Goal: Check status: Check status

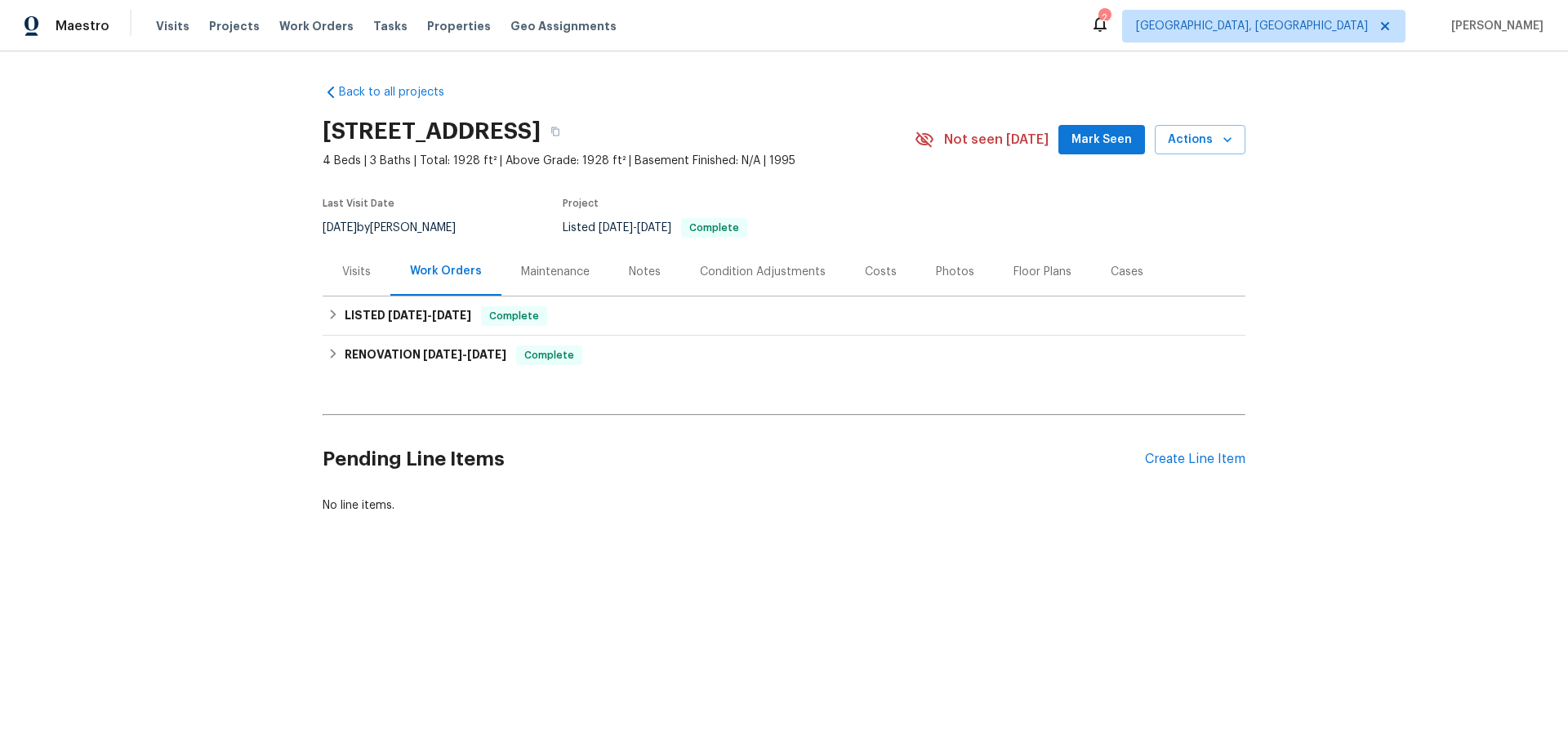
click at [533, 268] on div "Maintenance" at bounding box center [555, 272] width 69 height 17
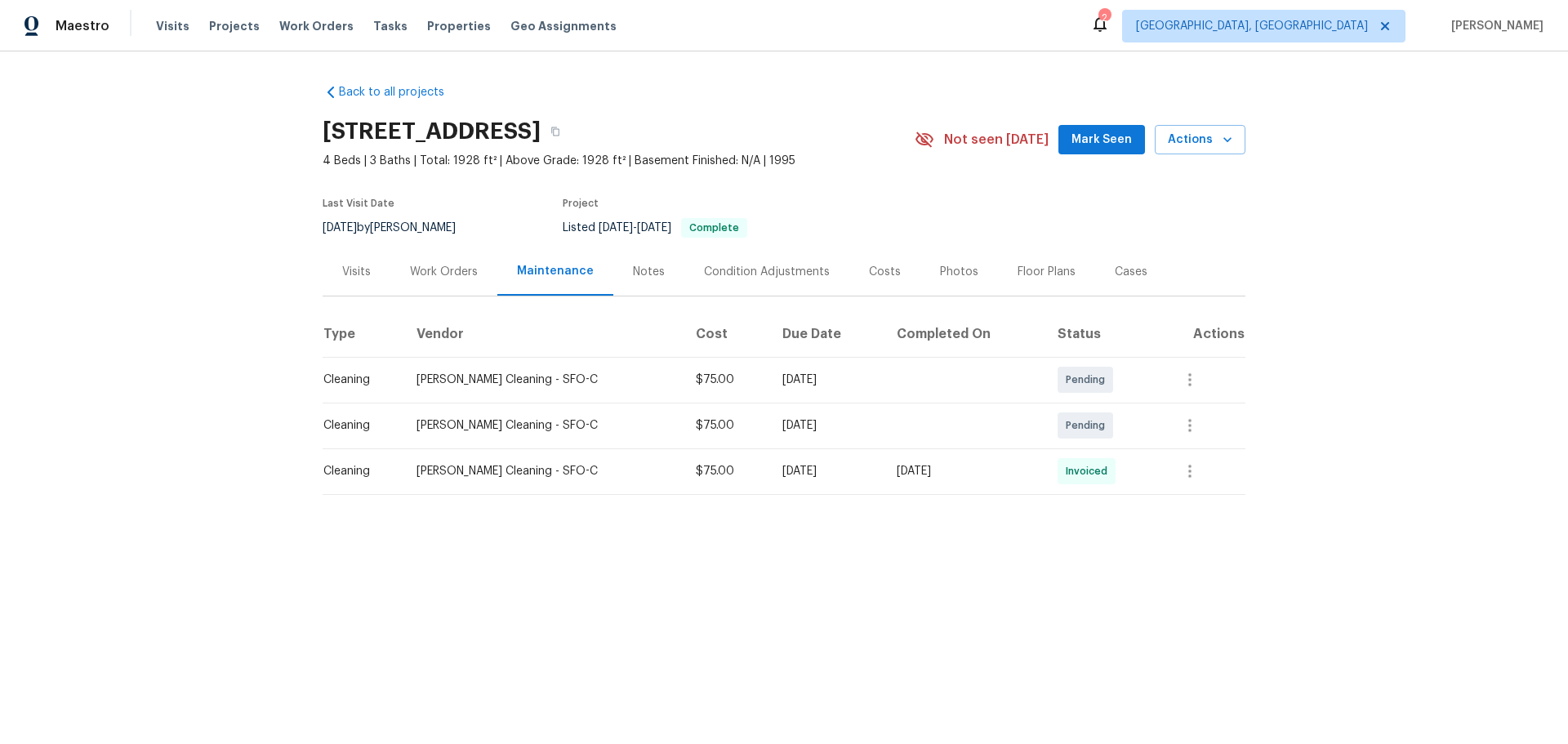
click at [434, 276] on div "Work Orders" at bounding box center [444, 272] width 68 height 17
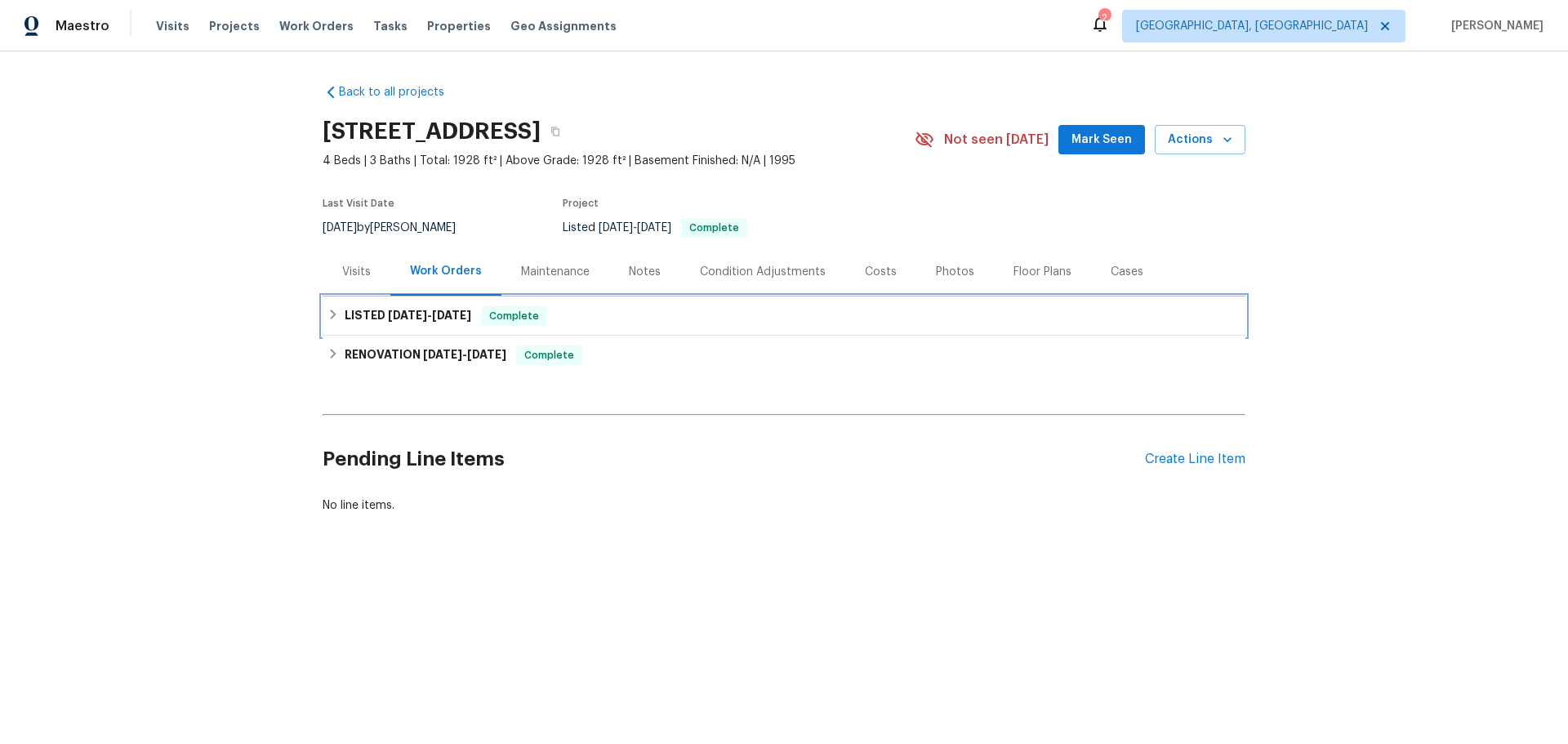
click at [403, 314] on span "[DATE]" at bounding box center [408, 315] width 39 height 11
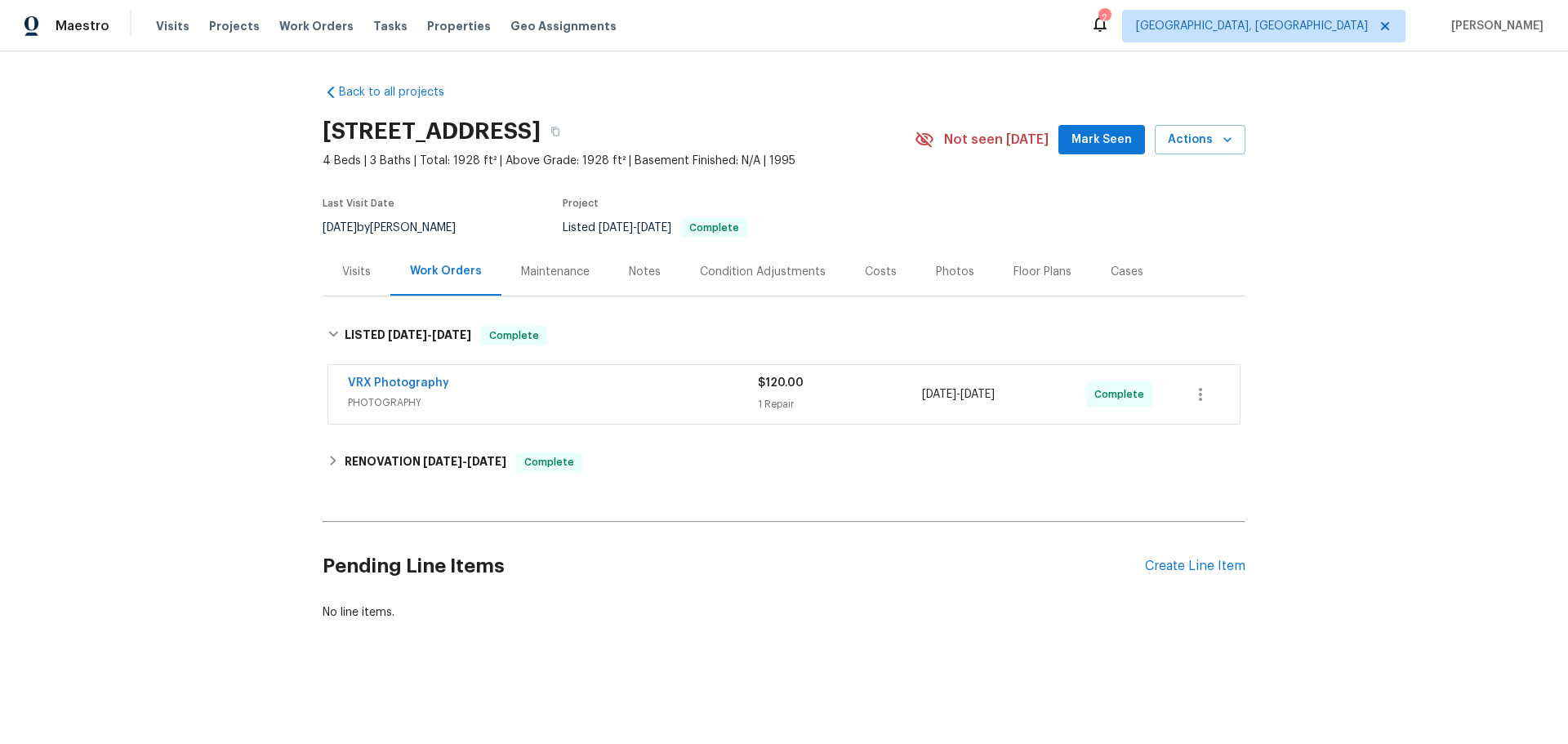
click at [539, 379] on div "VRX Photography" at bounding box center [553, 384] width 410 height 19
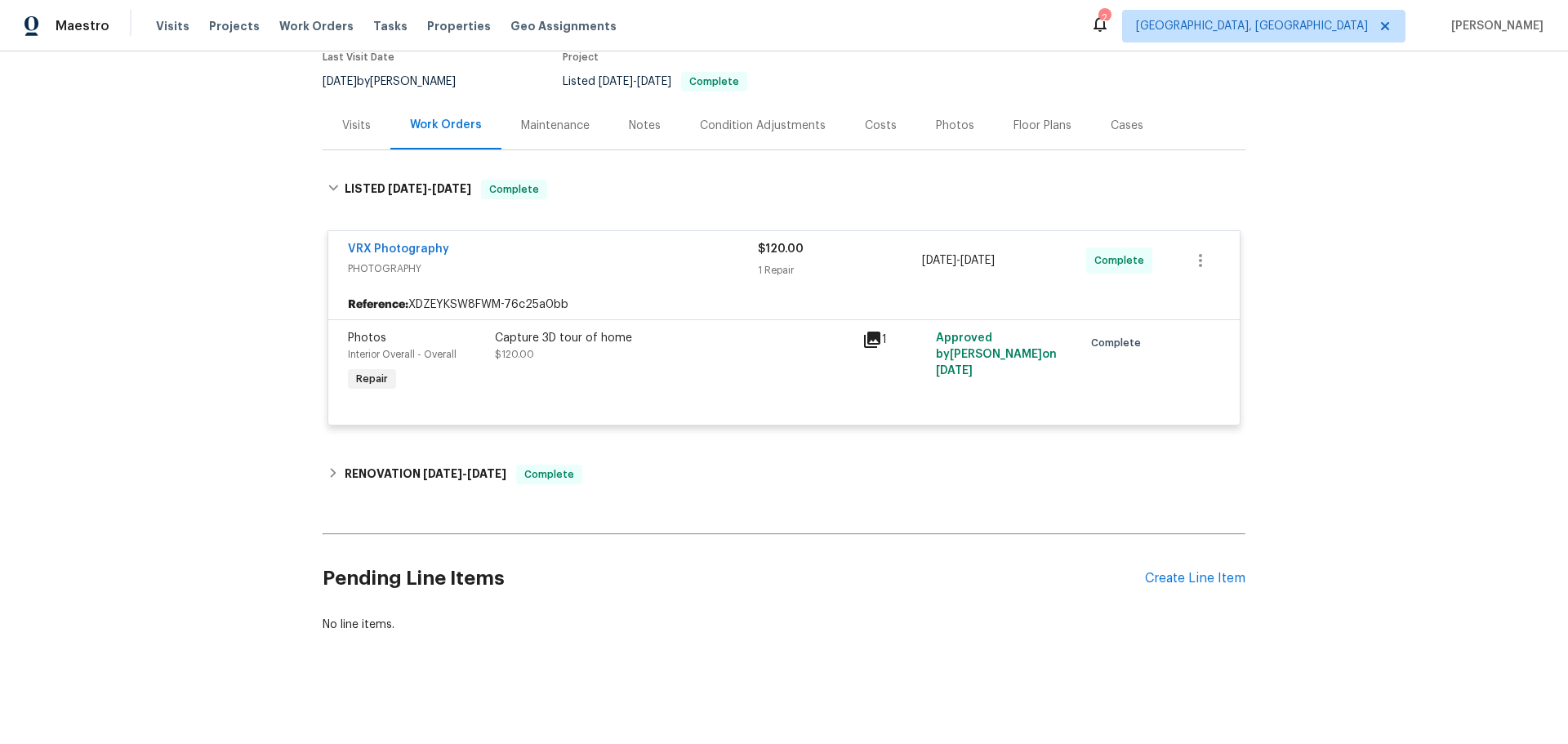
scroll to position [159, 0]
click at [431, 468] on span "[DATE]" at bounding box center [442, 474] width 39 height 11
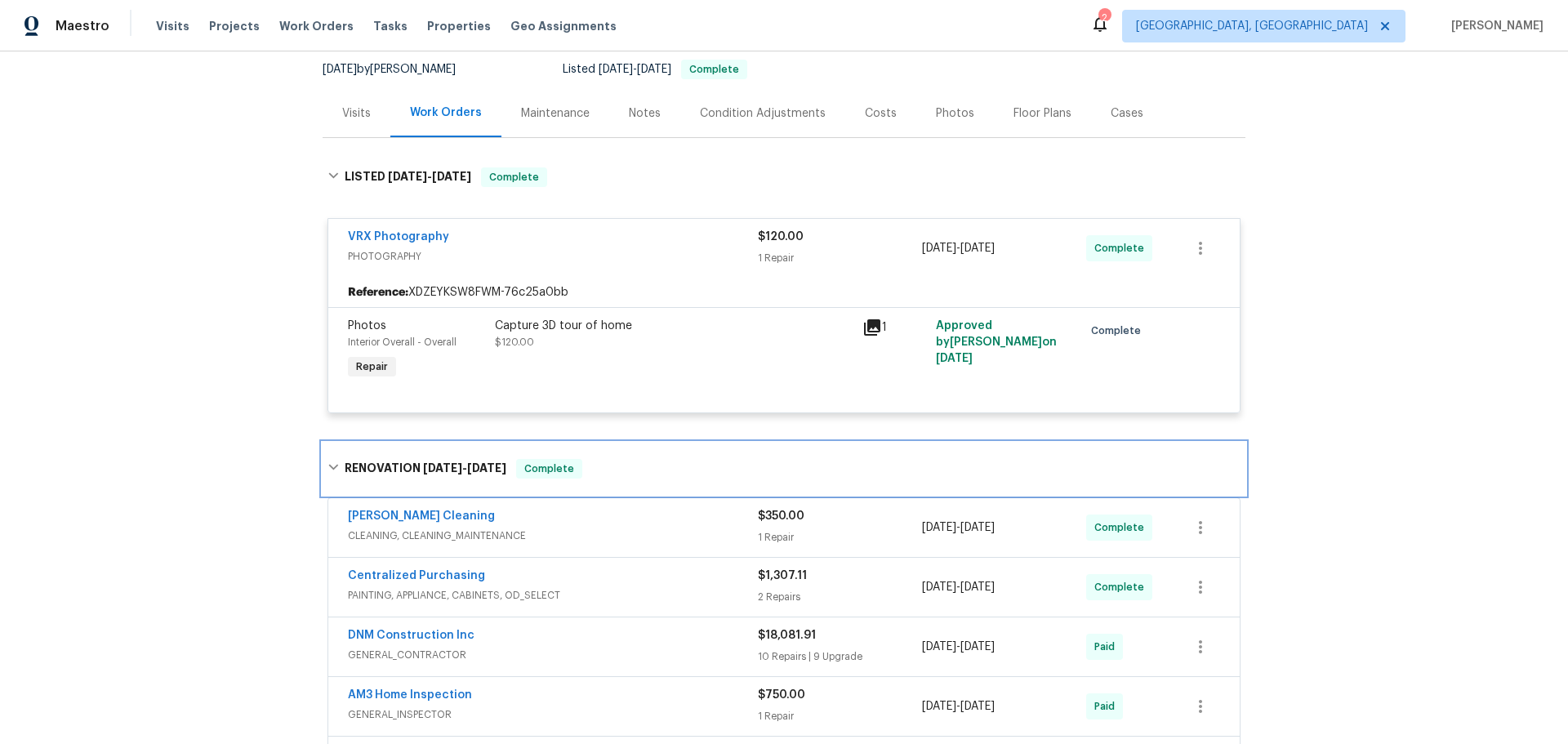
scroll to position [403, 0]
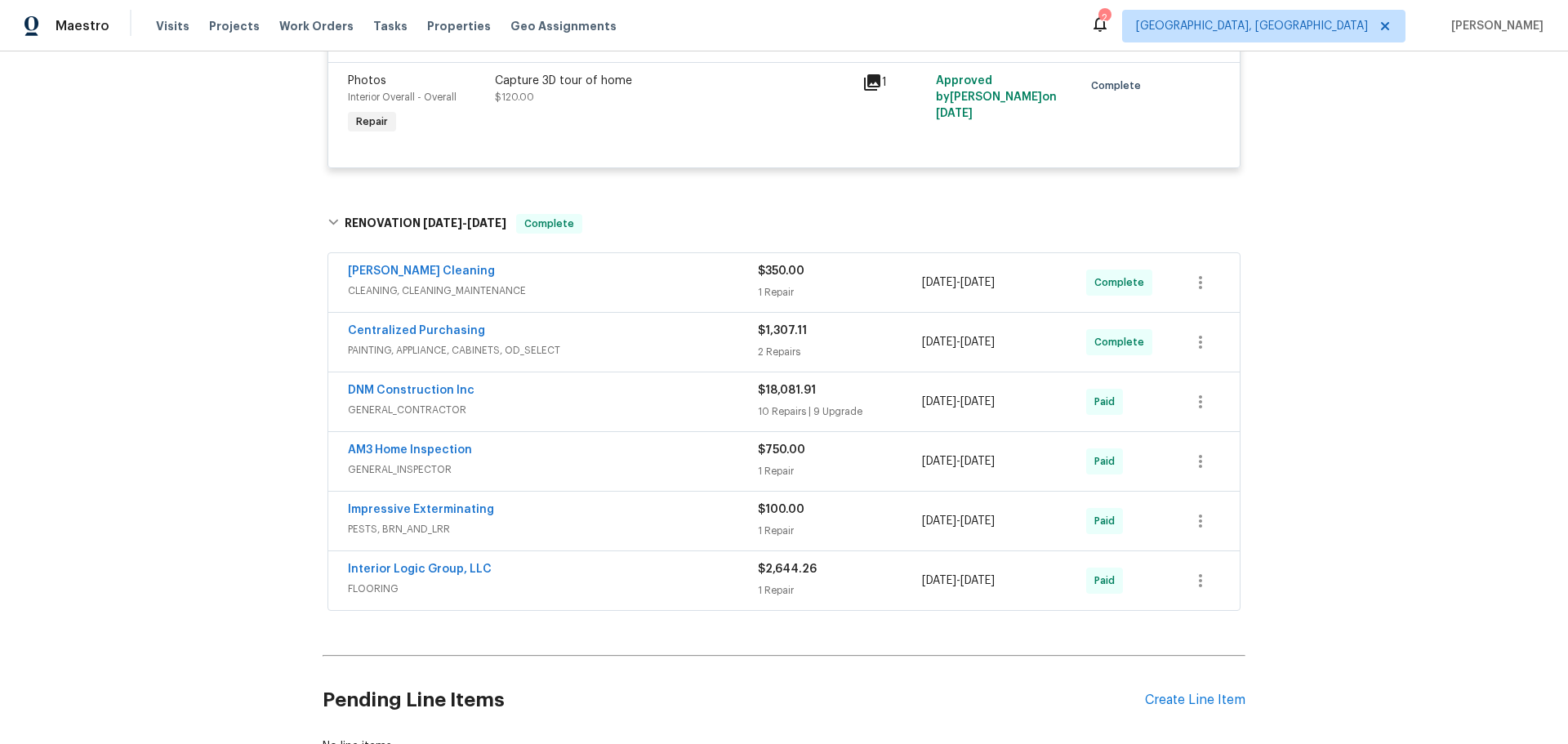
click at [617, 583] on span "FLOORING" at bounding box center [553, 589] width 410 height 17
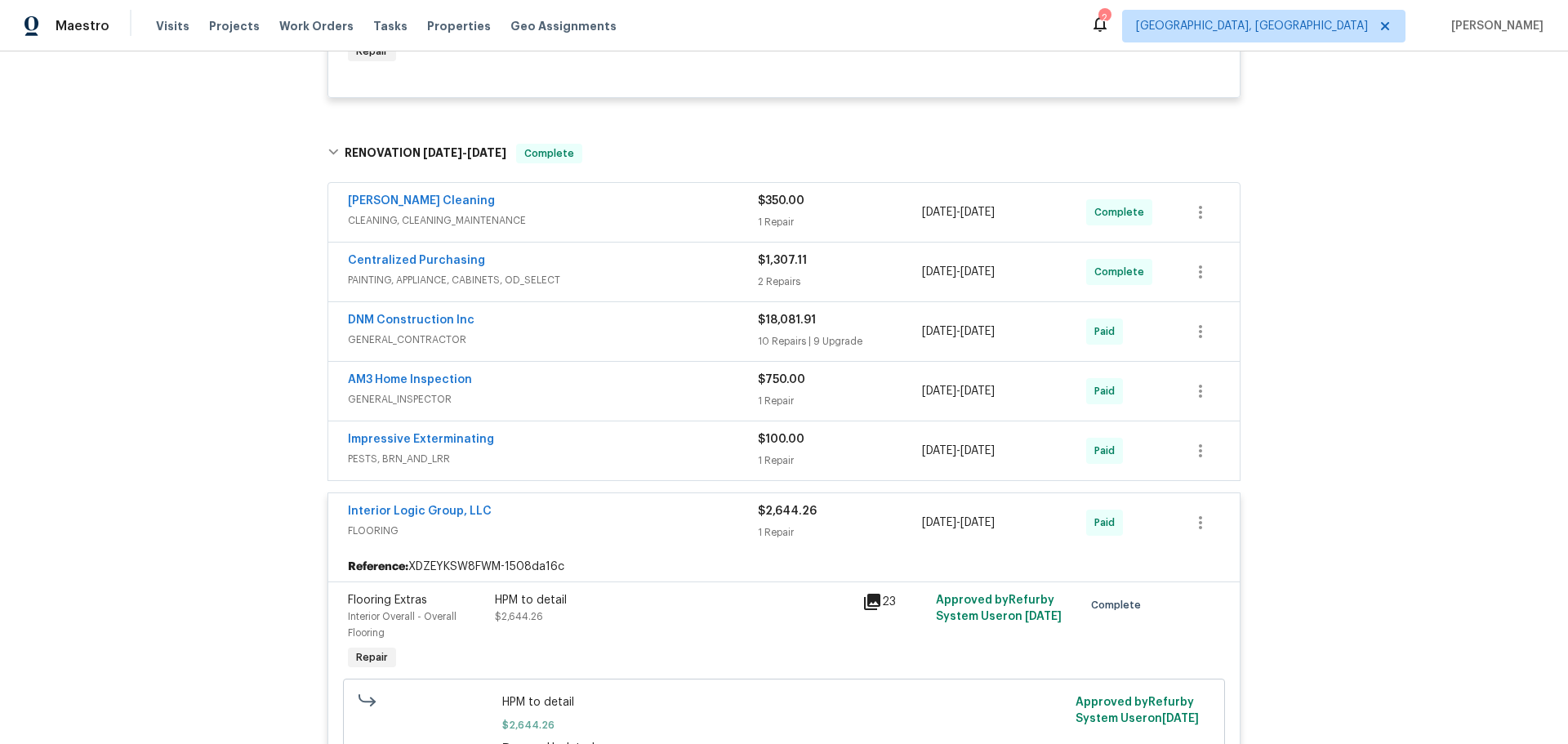
scroll to position [567, 0]
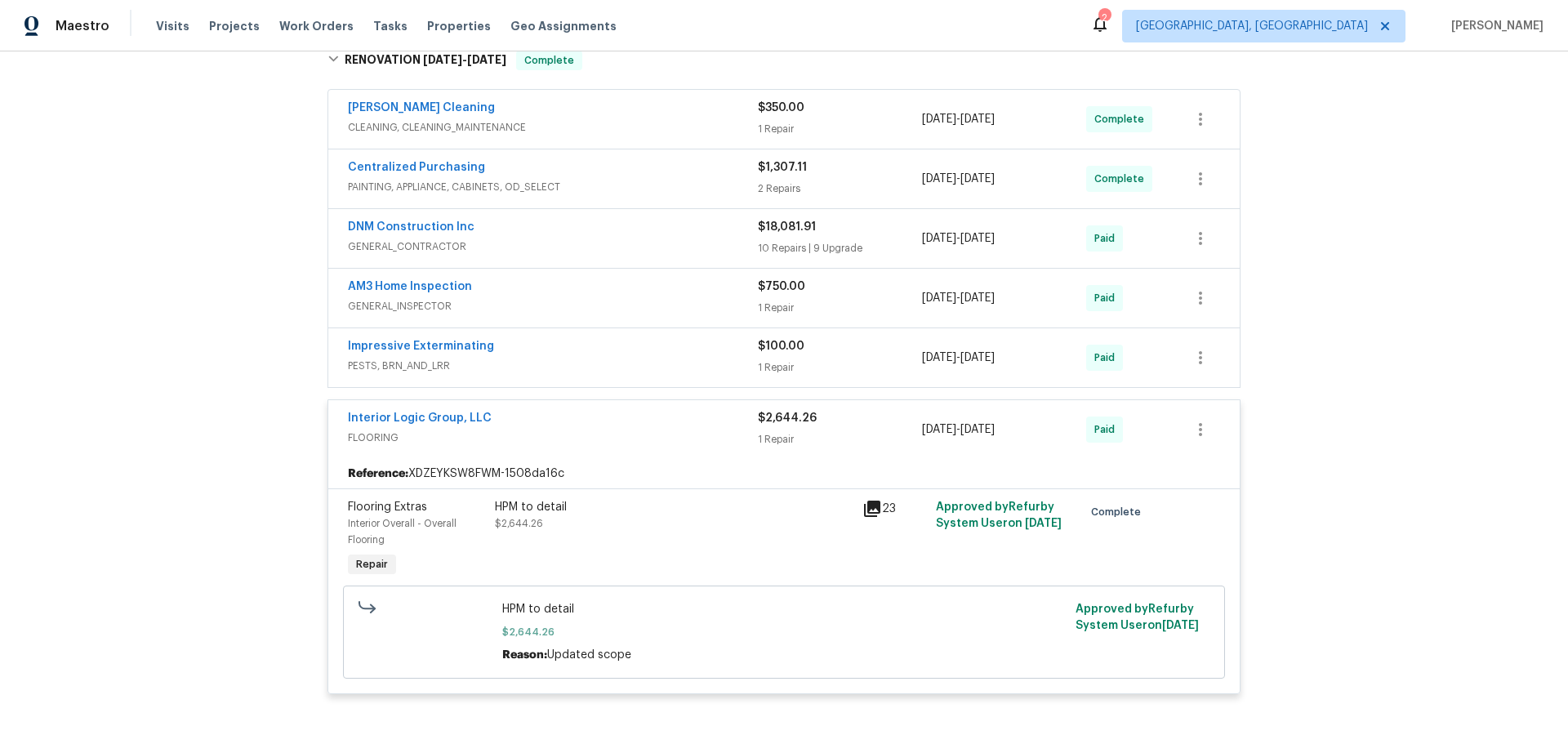
click at [673, 364] on span "PESTS, BRN_AND_LRR" at bounding box center [553, 366] width 410 height 17
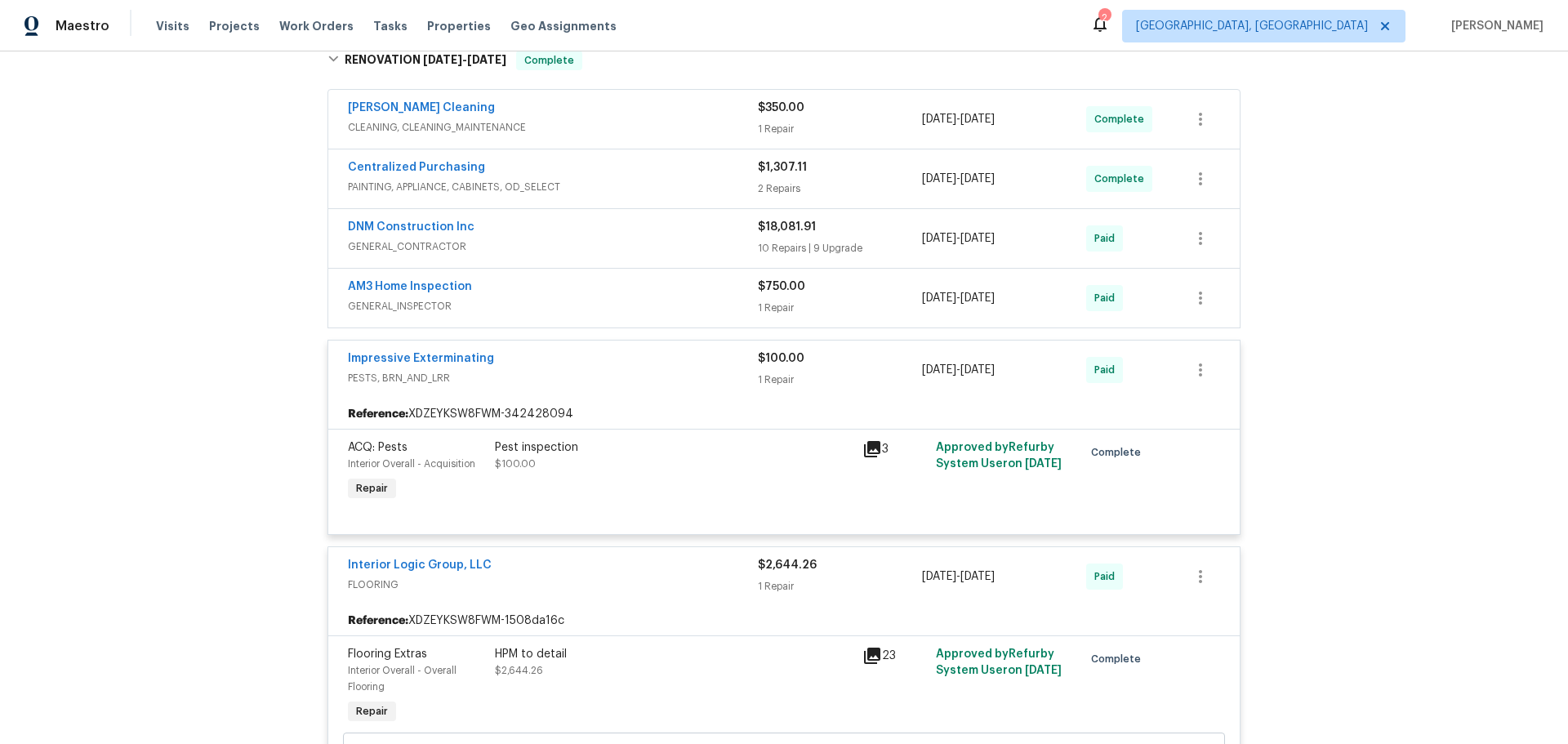
click at [695, 373] on span "PESTS, BRN_AND_LRR" at bounding box center [553, 378] width 410 height 17
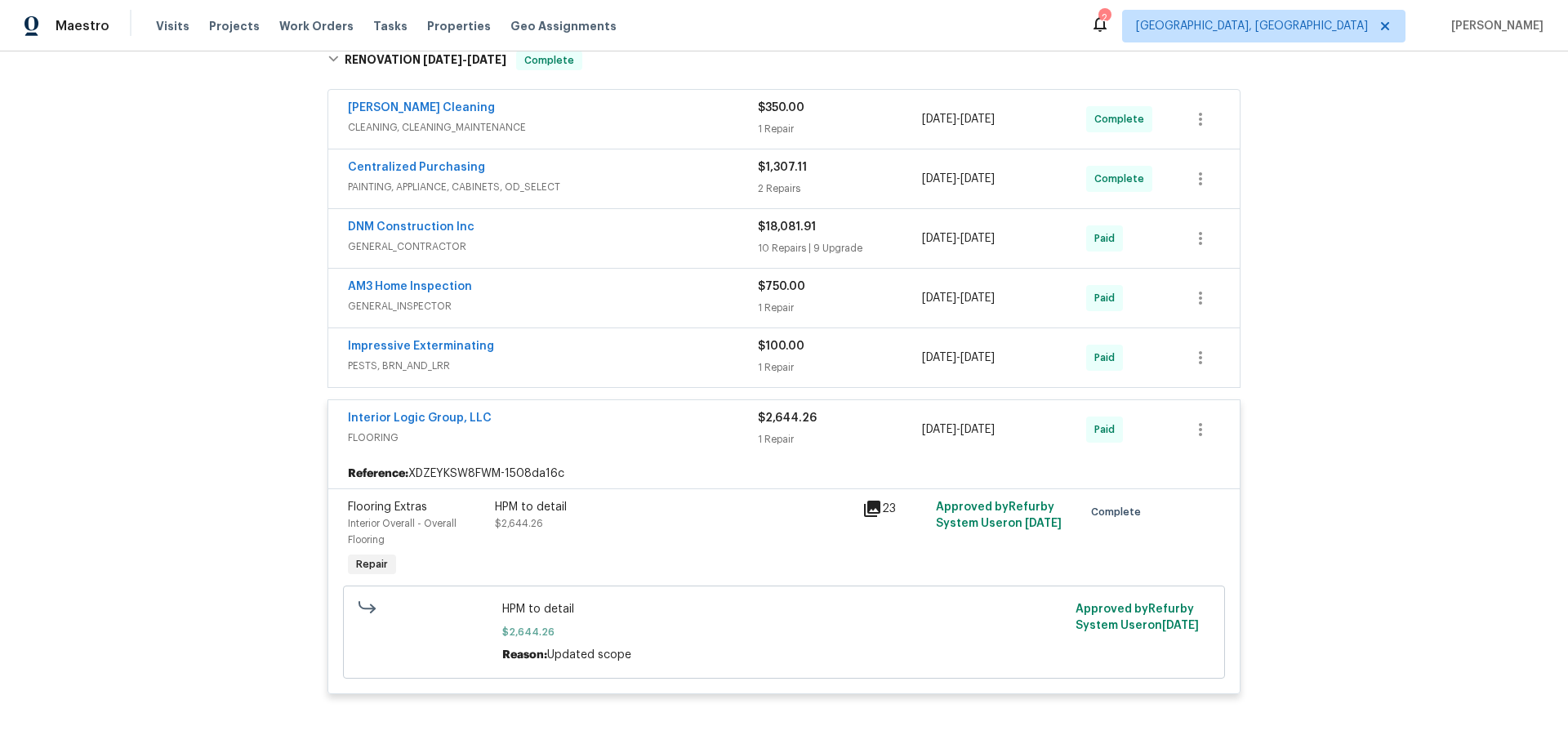
click at [732, 297] on div "AM3 Home Inspection" at bounding box center [553, 287] width 410 height 19
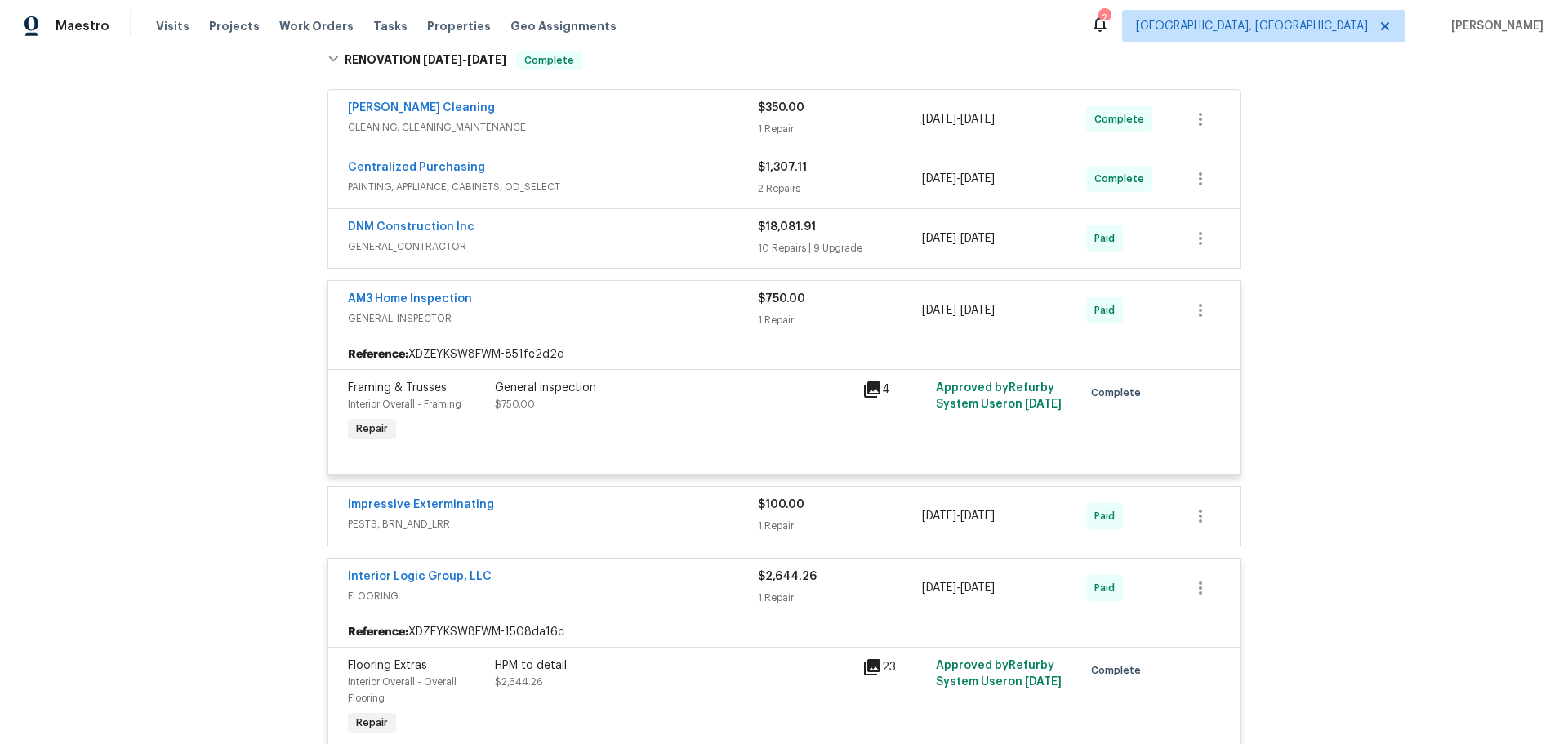
click at [826, 306] on div "$750.00" at bounding box center [839, 299] width 164 height 17
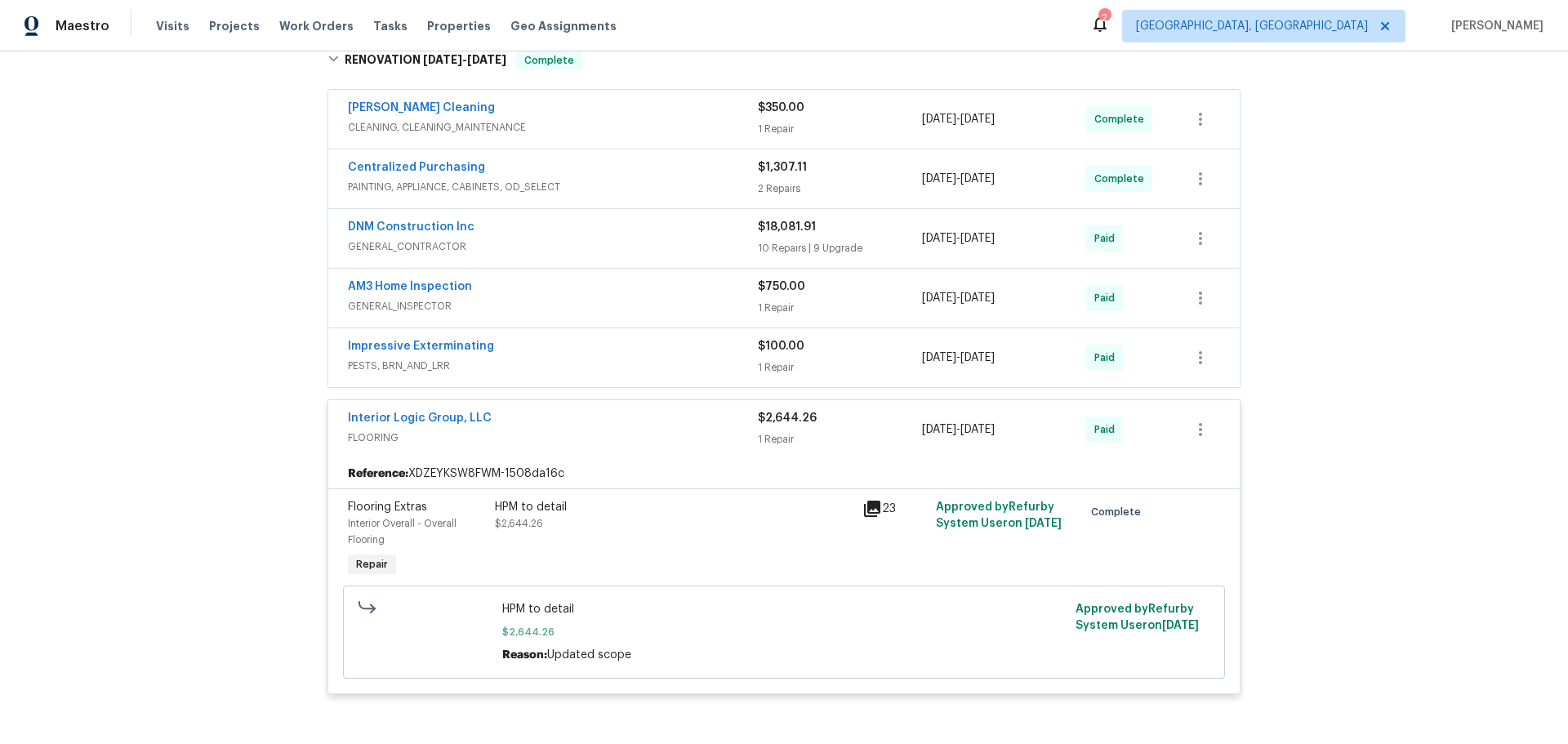
click at [830, 303] on div "1 Repair" at bounding box center [839, 308] width 164 height 17
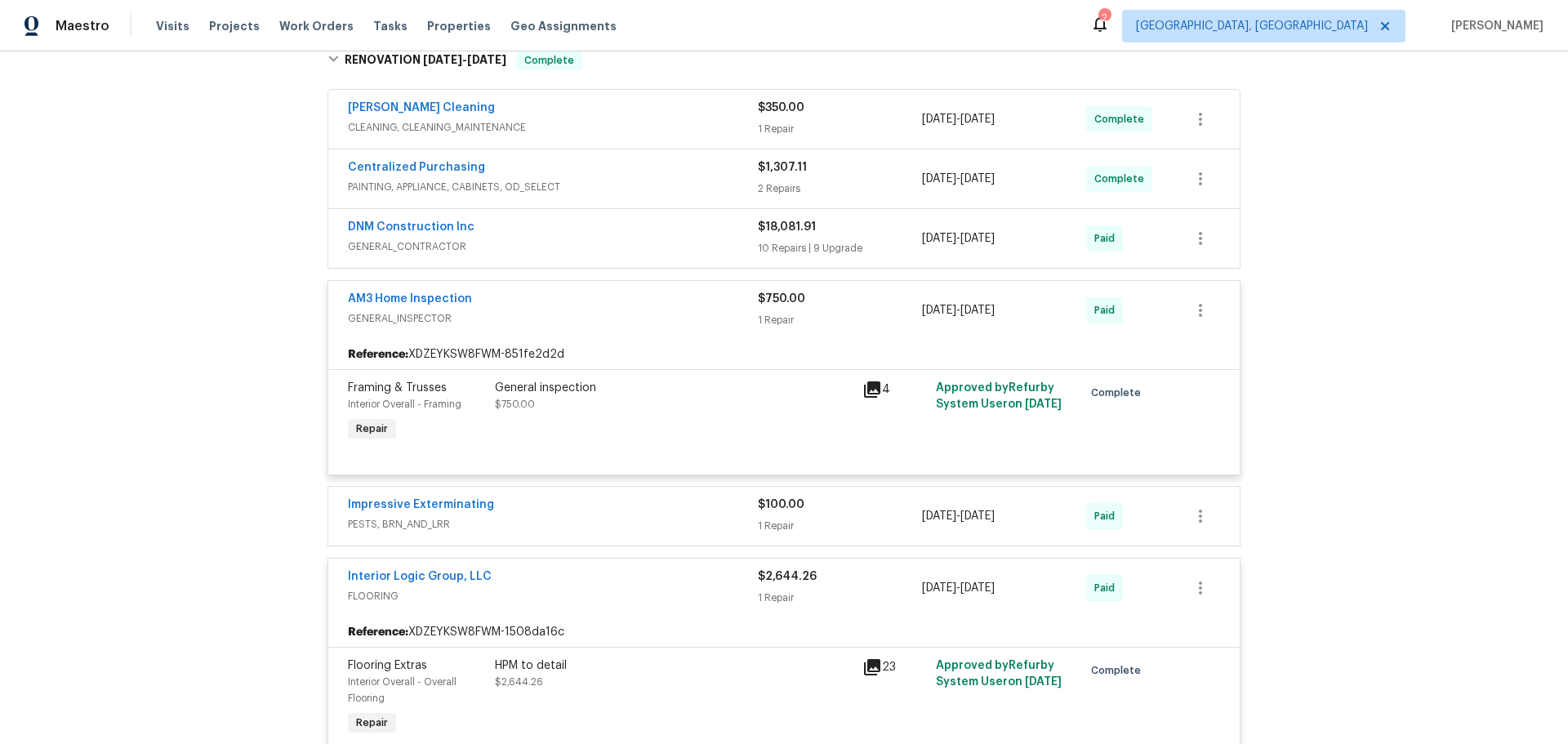
click at [810, 306] on div "$750.00" at bounding box center [839, 299] width 164 height 17
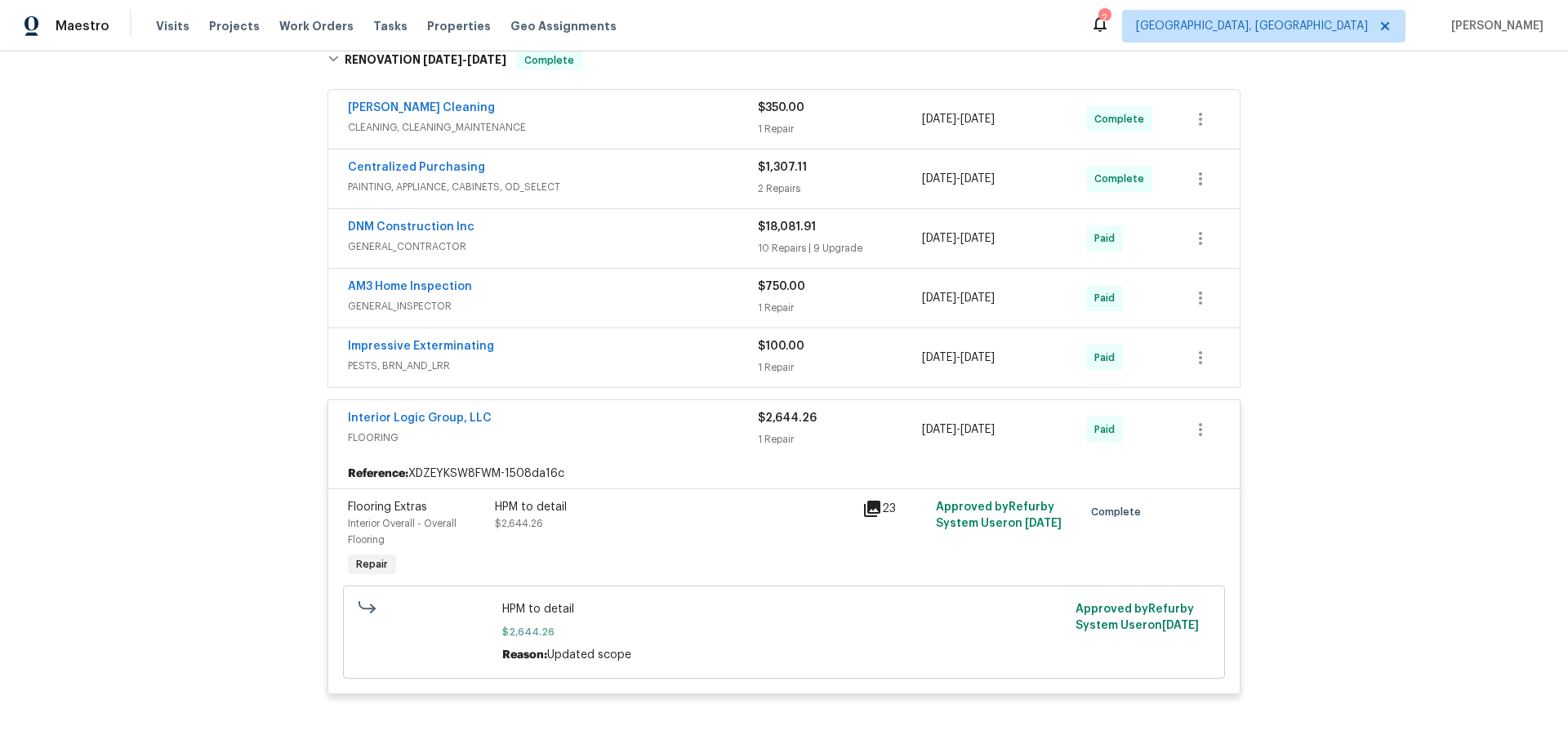
click at [846, 166] on div "$1,307.11" at bounding box center [839, 167] width 164 height 17
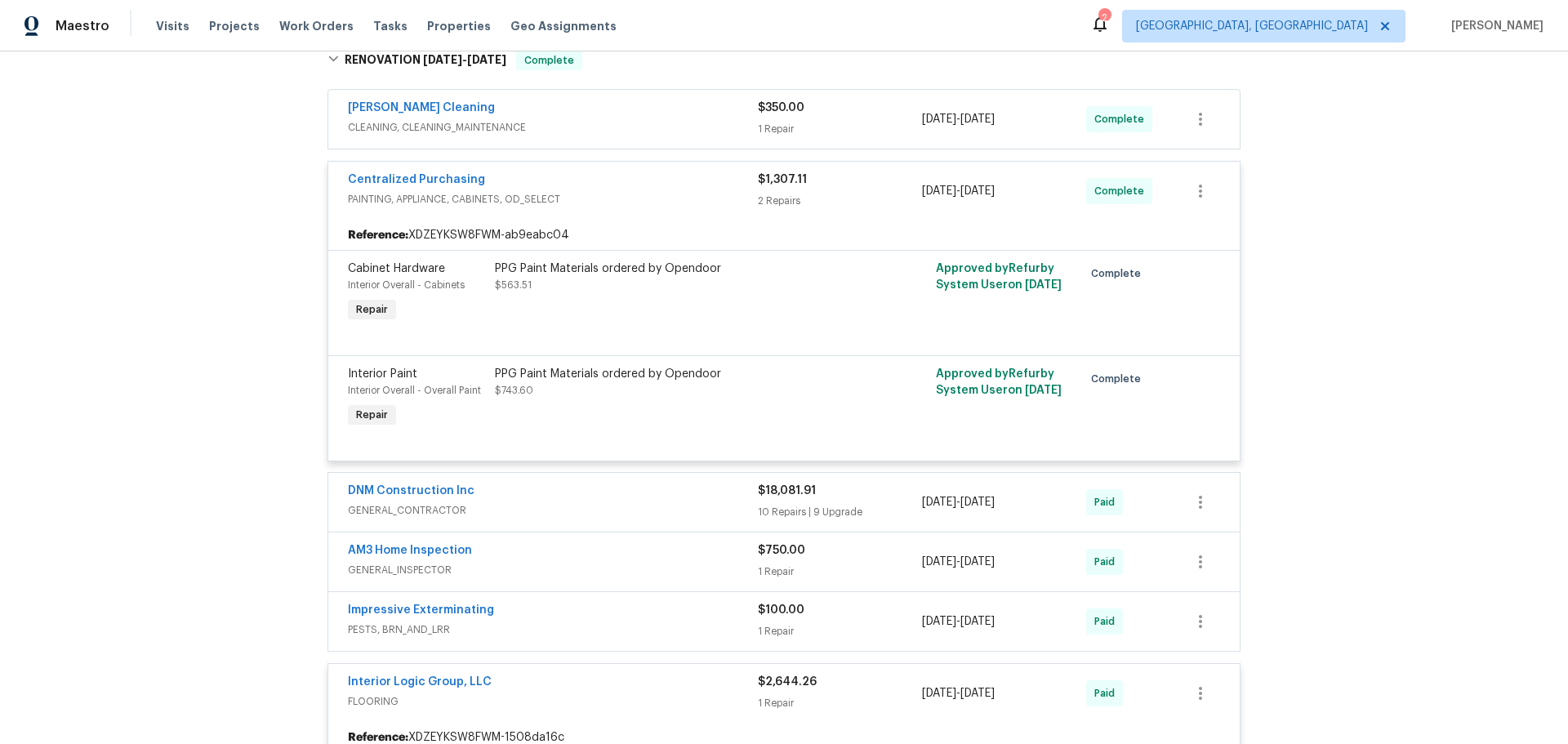
click at [809, 224] on div "Reference: XDZEYKSW8FWM-ab9eabc04" at bounding box center [784, 235] width 912 height 29
click at [668, 131] on span "CLEANING, CLEANING_MAINTENANCE" at bounding box center [553, 128] width 410 height 17
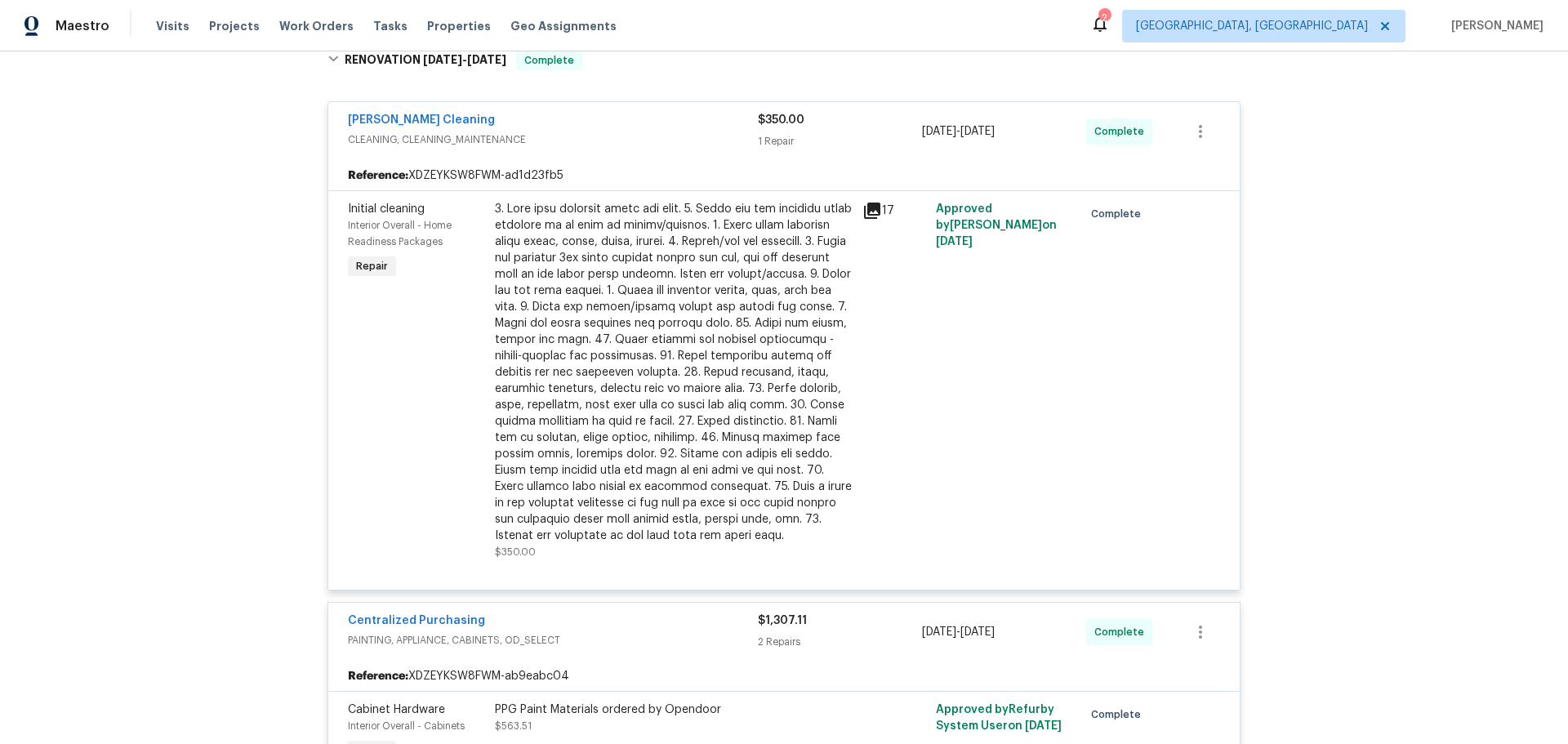
click at [676, 152] on div "[PERSON_NAME] Cleaning CLEANING, CLEANING_MAINTENANCE $350.00 1 Repair [DATE] -…" at bounding box center [784, 131] width 912 height 59
click at [678, 155] on div "[PERSON_NAME] Cleaning CLEANING, CLEANING_MAINTENANCE $350.00 1 Repair [DATE] -…" at bounding box center [784, 131] width 912 height 59
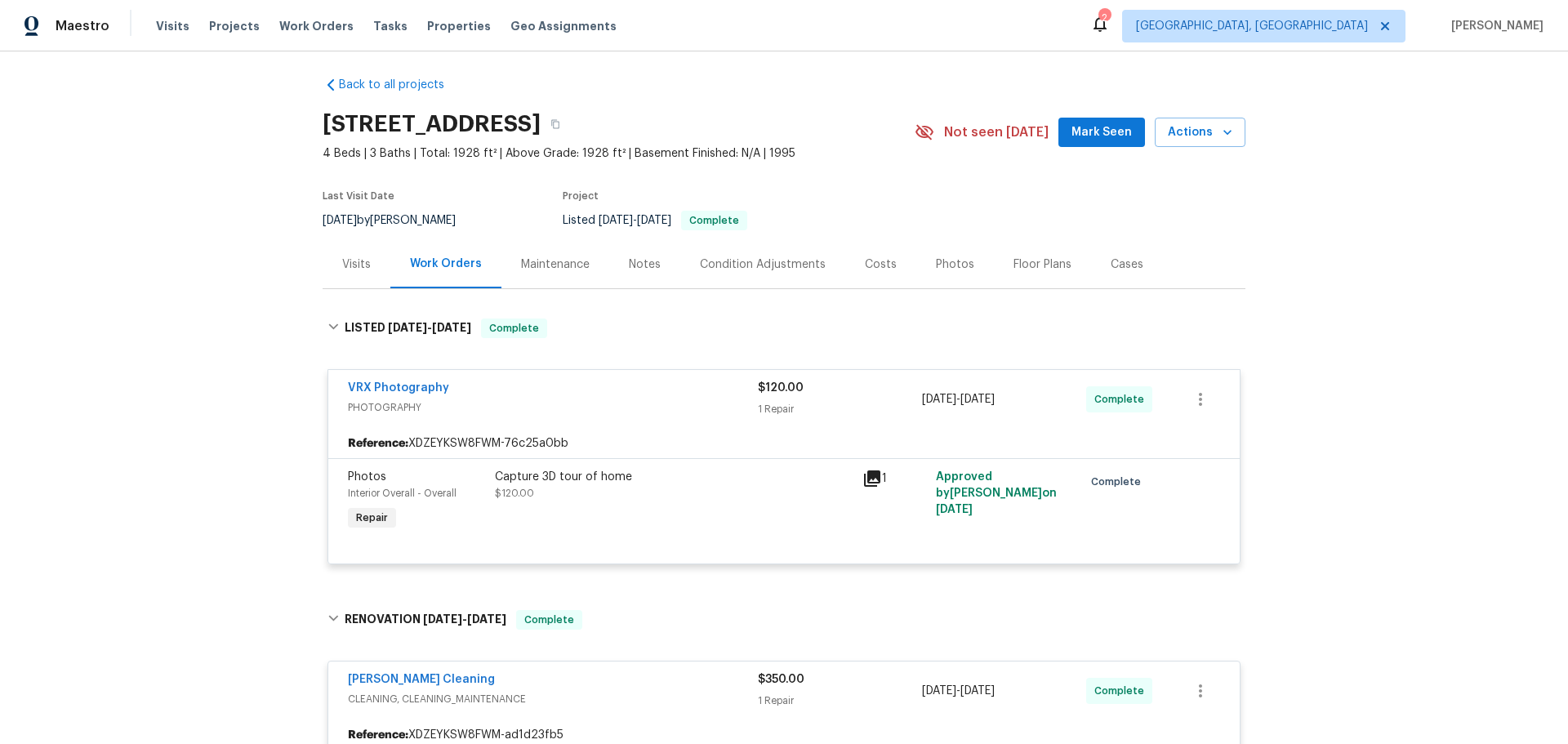
scroll to position [0, 0]
